Goal: Obtain resource: Obtain resource

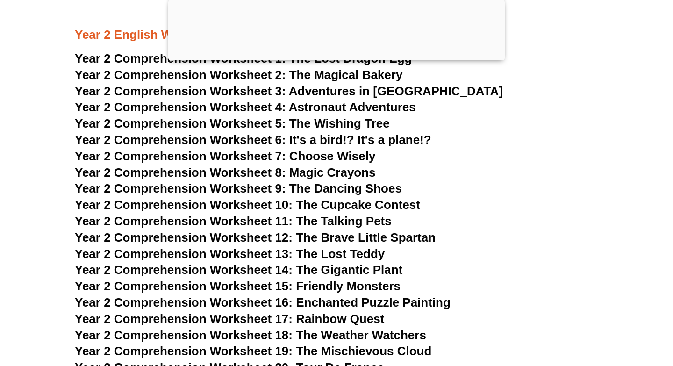
scroll to position [2223, 0]
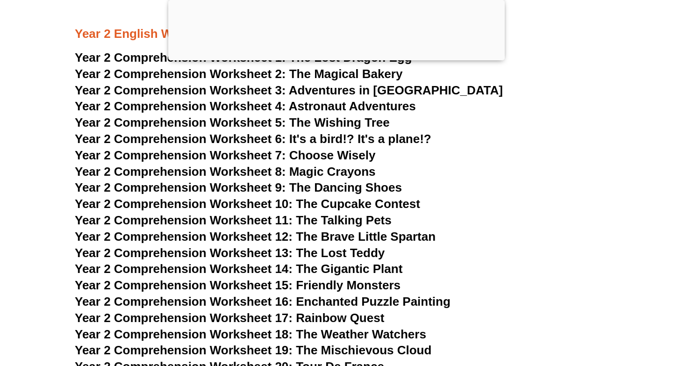
click at [289, 203] on span "Year 2 Comprehension Worksheet 10: The Cupcake Contest" at bounding box center [247, 204] width 345 height 14
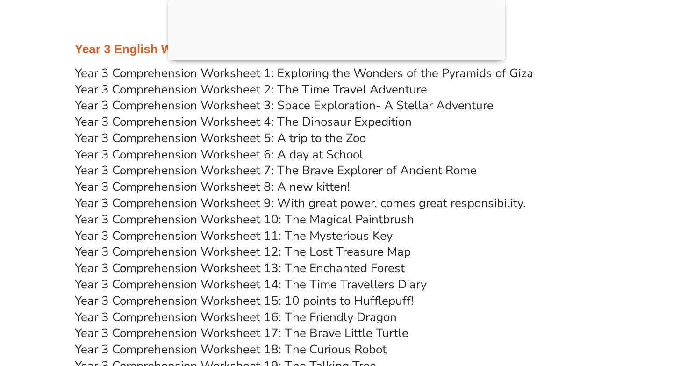
scroll to position [3081, 0]
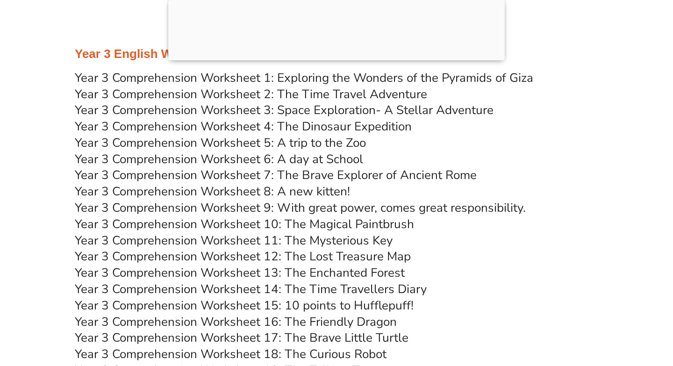
click at [402, 58] on div at bounding box center [336, 58] width 337 height 0
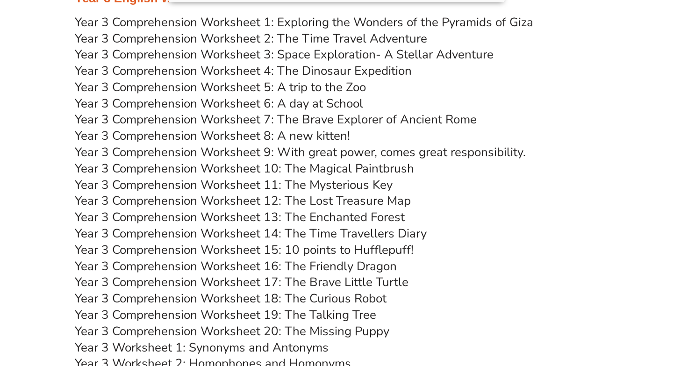
scroll to position [3083, 0]
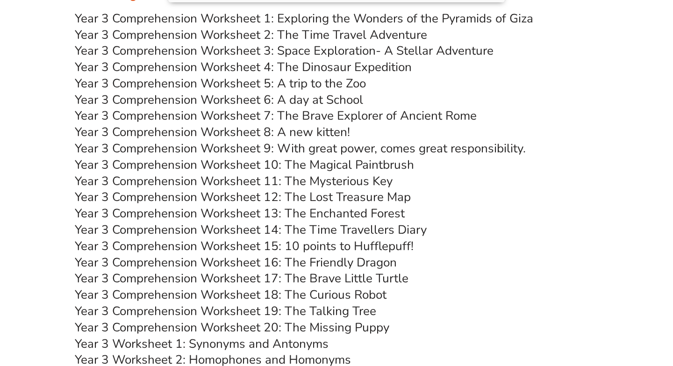
click at [323, 96] on link "Year 3 Comprehension Worksheet 6: A day at School" at bounding box center [219, 100] width 288 height 16
click at [317, 129] on link "Year 3 Comprehension Worksheet 8: A new kitten!" at bounding box center [212, 132] width 275 height 16
click at [323, 116] on link "Year 3 Comprehension Worksheet 7: The Brave Explorer of Ancient Rome" at bounding box center [276, 116] width 402 height 16
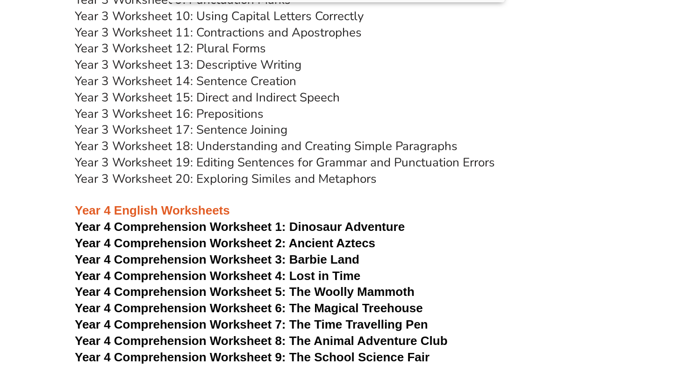
scroll to position [3549, 0]
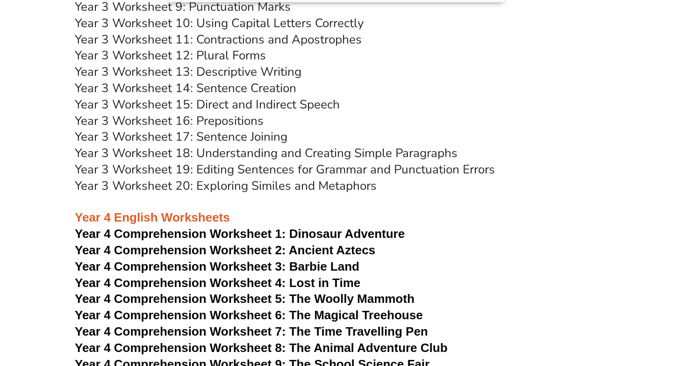
click at [279, 106] on link "Year 3 Worksheet 15: Direct and Indirect Speech" at bounding box center [207, 104] width 265 height 16
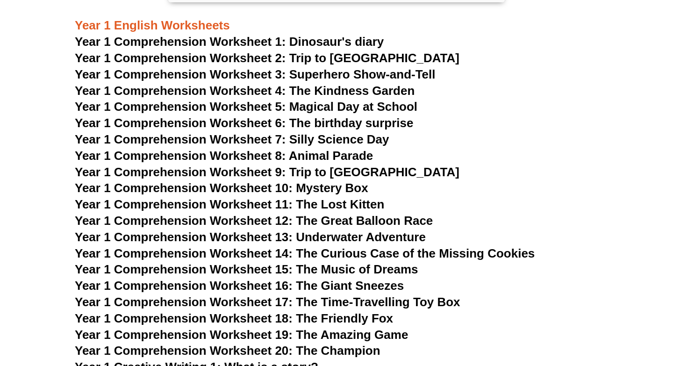
scroll to position [1187, 0]
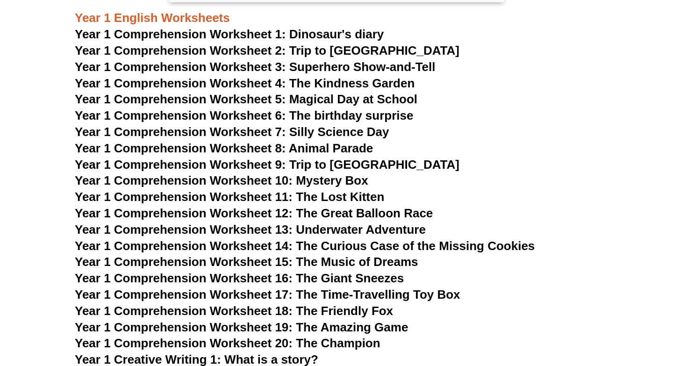
click at [303, 99] on span "Year 1 Comprehension Worksheet 5: Magical Day at School" at bounding box center [246, 99] width 343 height 14
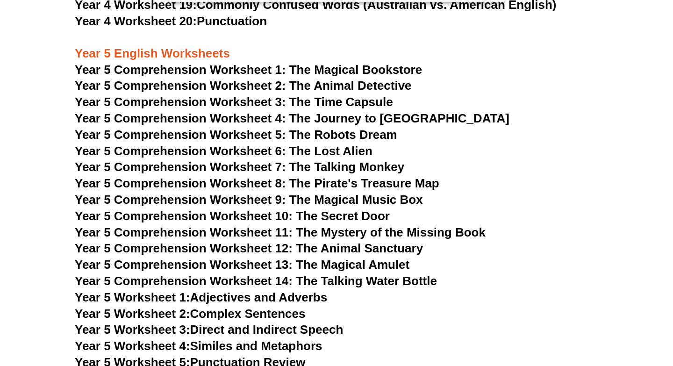
scroll to position [4397, 0]
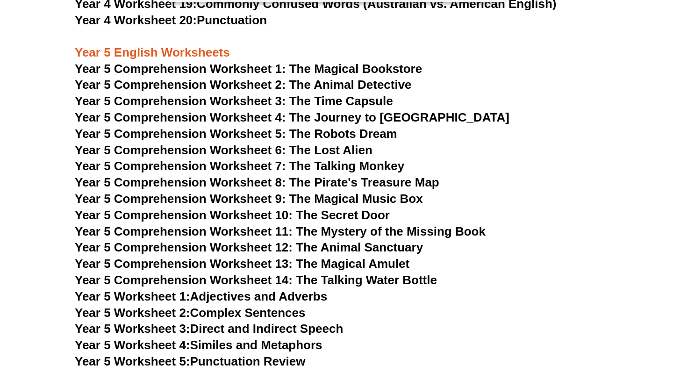
click at [232, 152] on span "Year 5 Comprehension Worksheet 6: The Lost Alien" at bounding box center [224, 150] width 298 height 14
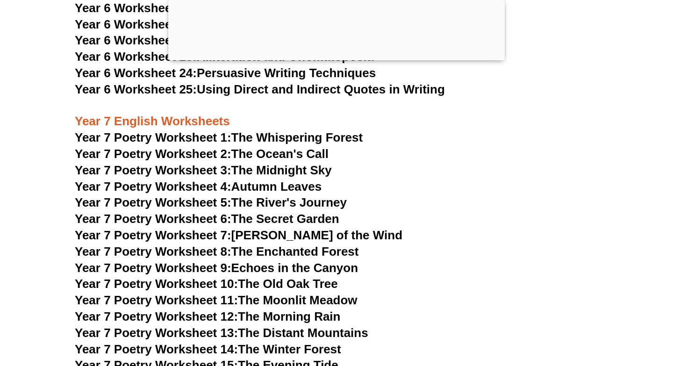
click at [261, 228] on link "Year 7 Poetry Worksheet 7: The Whispers of the Wind" at bounding box center [239, 235] width 328 height 14
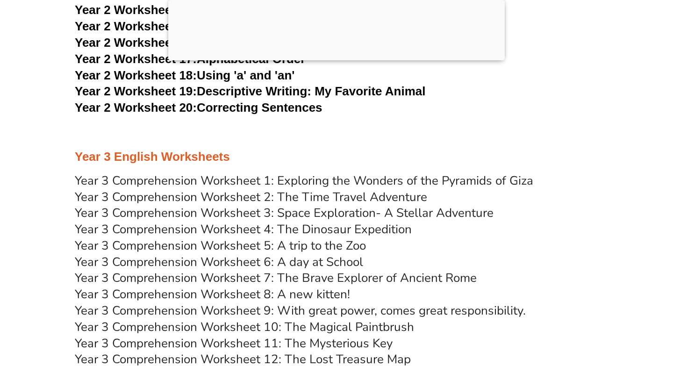
scroll to position [2835, 0]
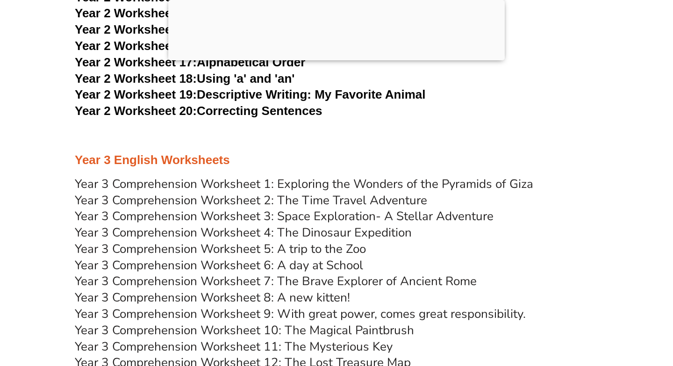
click at [285, 290] on link "Year 3 Comprehension Worksheet 8: A new kitten!" at bounding box center [212, 297] width 275 height 16
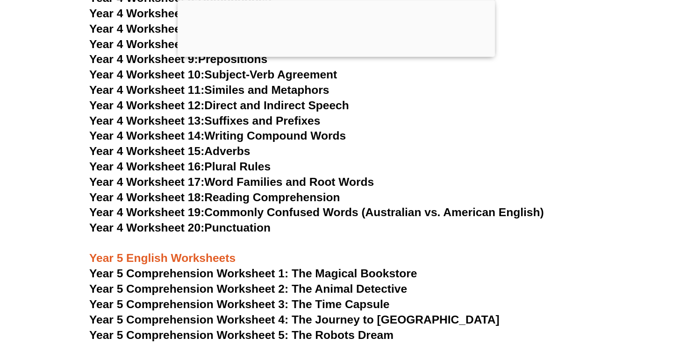
scroll to position [4139, 0]
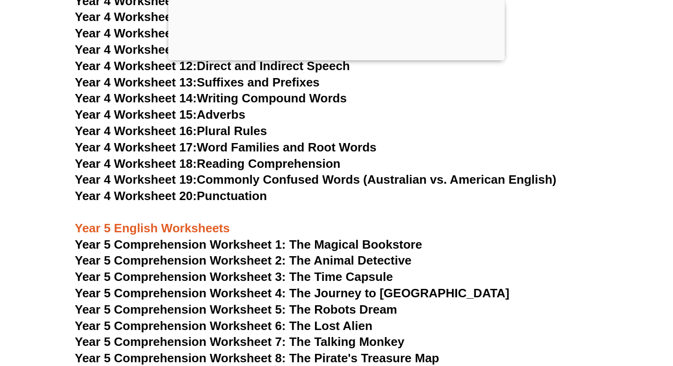
click at [308, 345] on span "Year 5 Comprehension Worksheet 7: The Talking Monkey" at bounding box center [240, 342] width 330 height 14
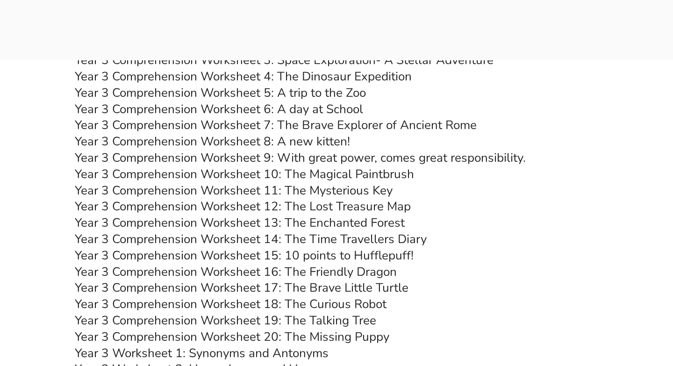
click at [301, 143] on link "Year 3 Comprehension Worksheet 8: A new kitten!" at bounding box center [212, 141] width 275 height 16
